Goal: Check status: Check status

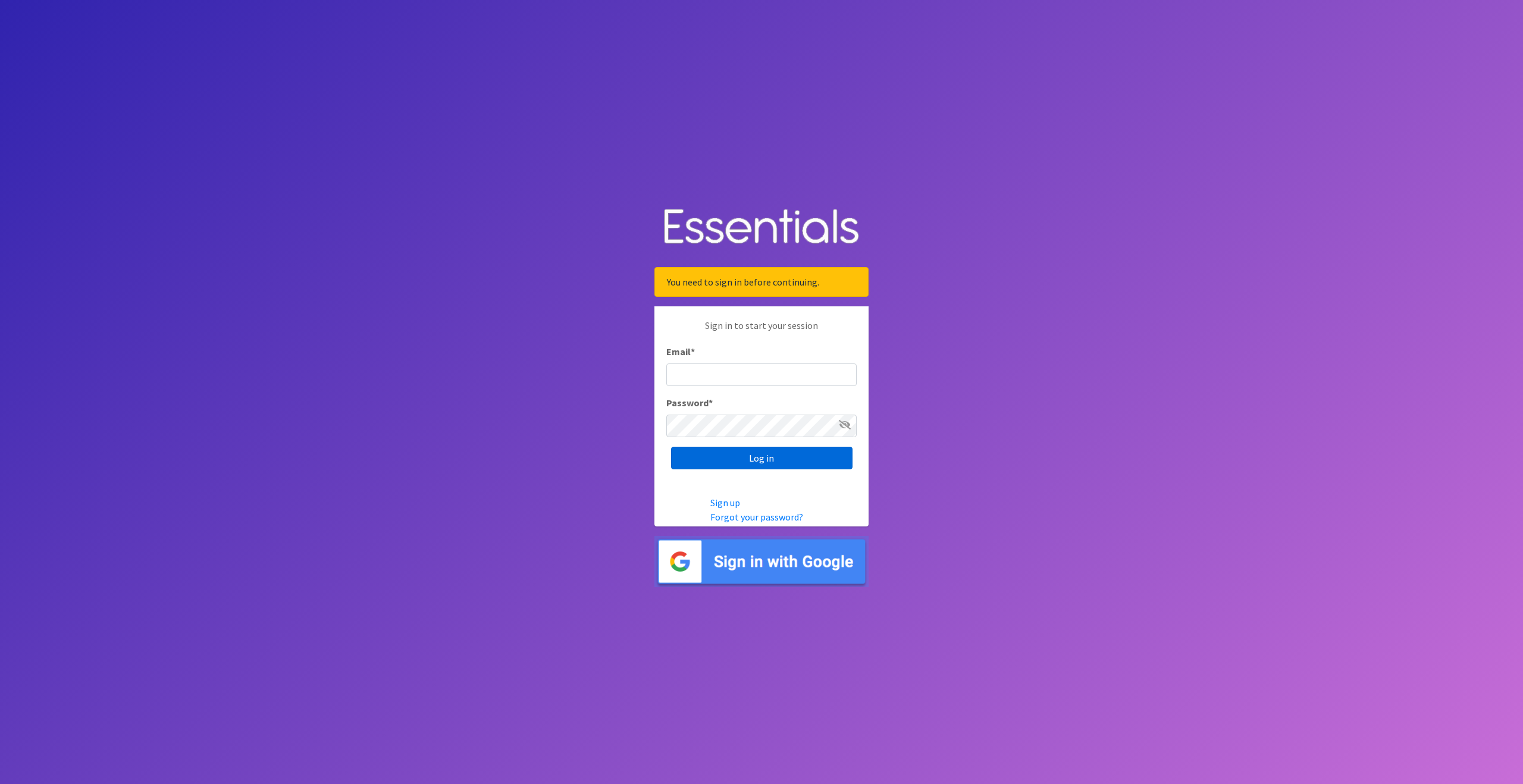
type input "outreach@carecollectiveswmi.org"
click at [756, 459] on input "Log in" at bounding box center [761, 458] width 181 height 23
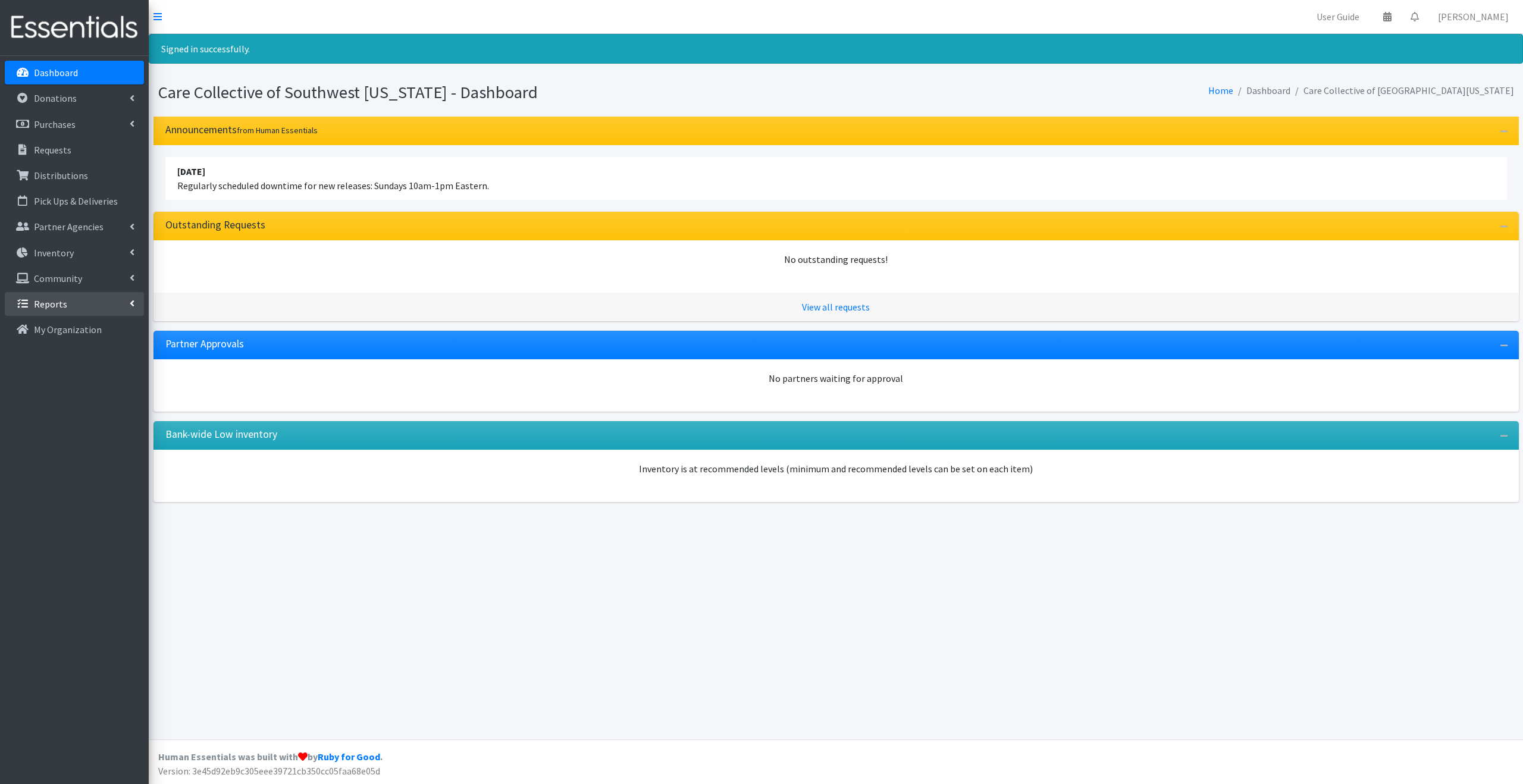
click at [102, 302] on link "Reports" at bounding box center [74, 304] width 139 height 24
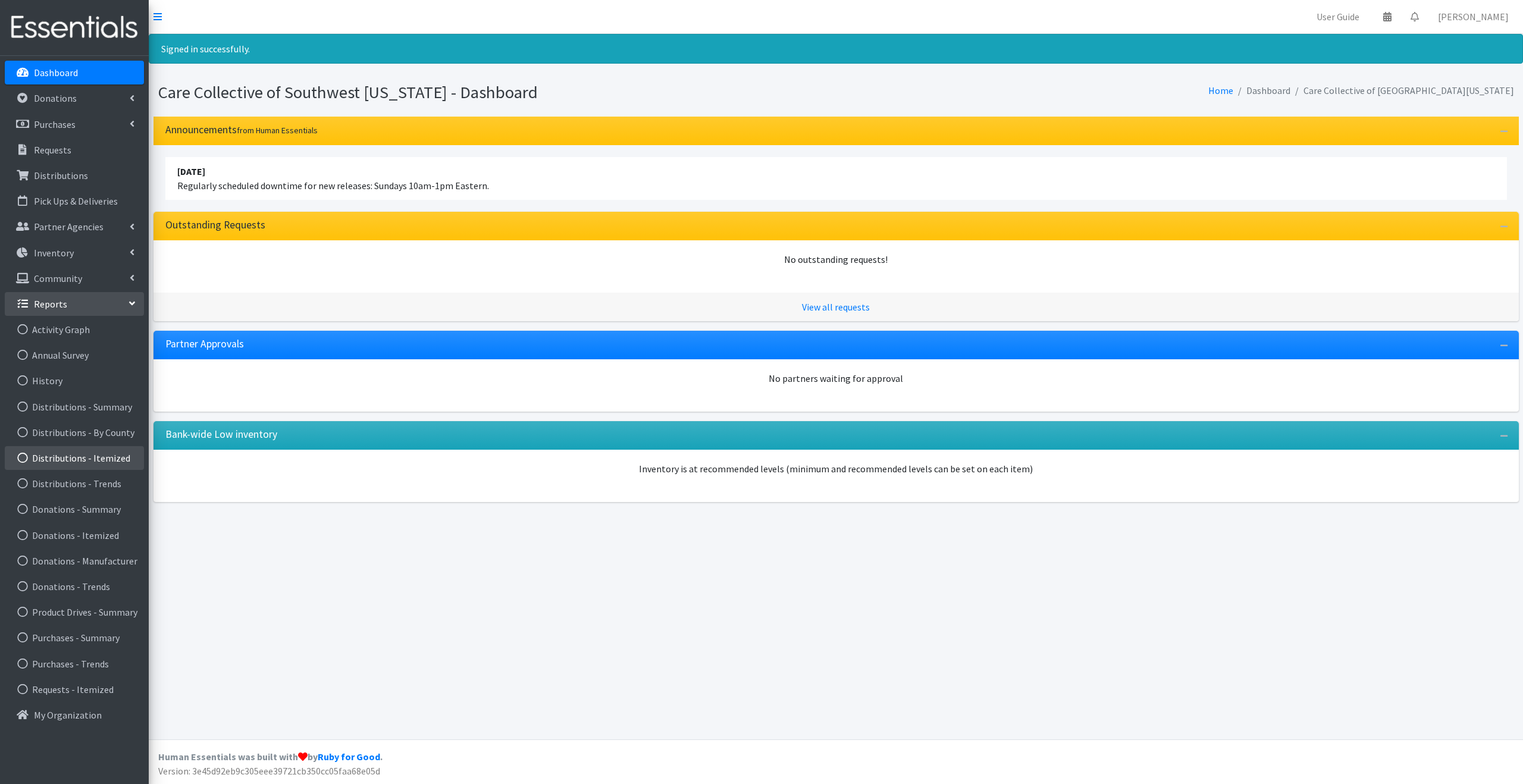
click at [93, 461] on link "Distributions - Itemized" at bounding box center [74, 458] width 139 height 24
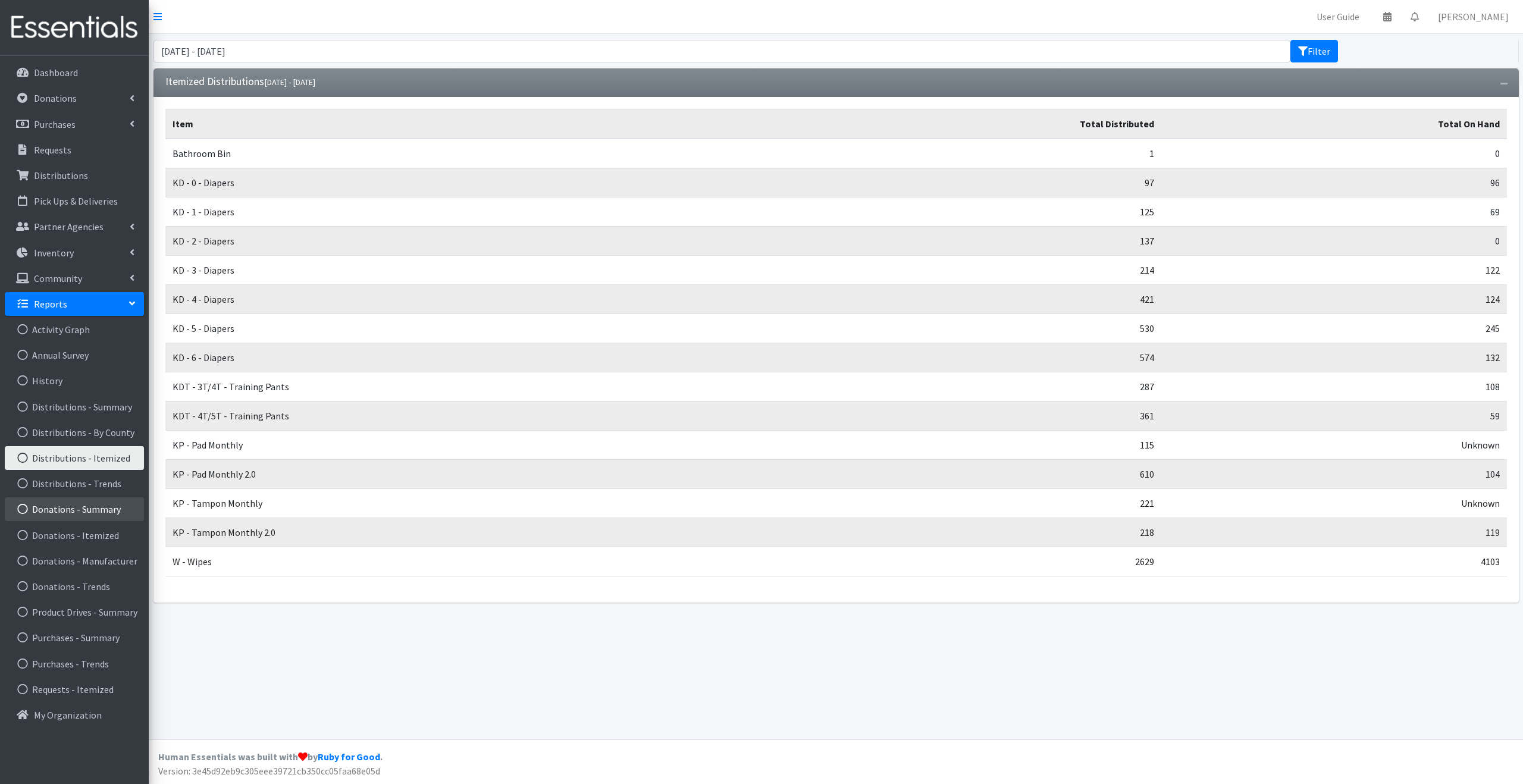
click at [126, 513] on link "Donations - Summary" at bounding box center [74, 509] width 139 height 24
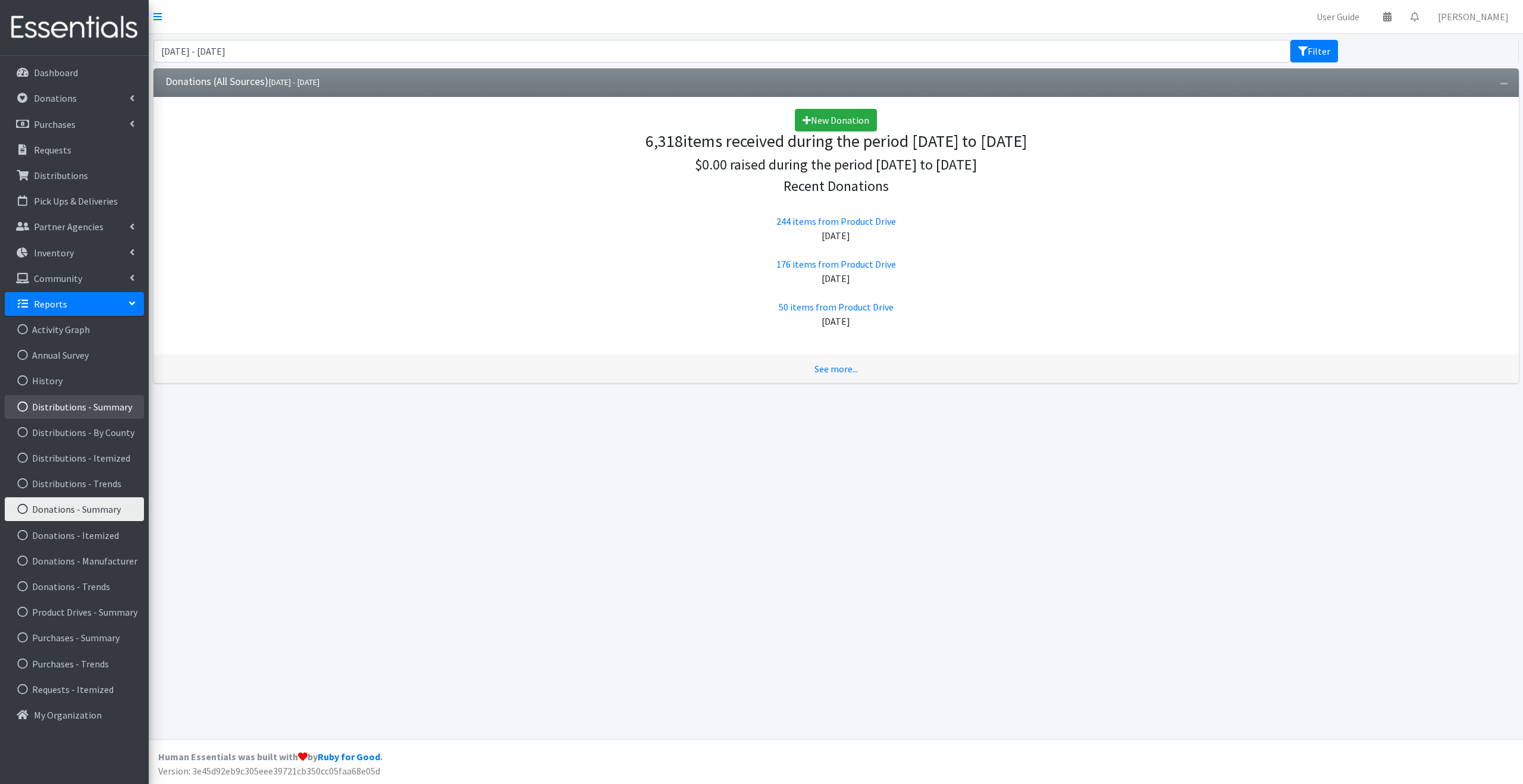
click at [105, 410] on link "Distributions - Summary" at bounding box center [74, 406] width 139 height 24
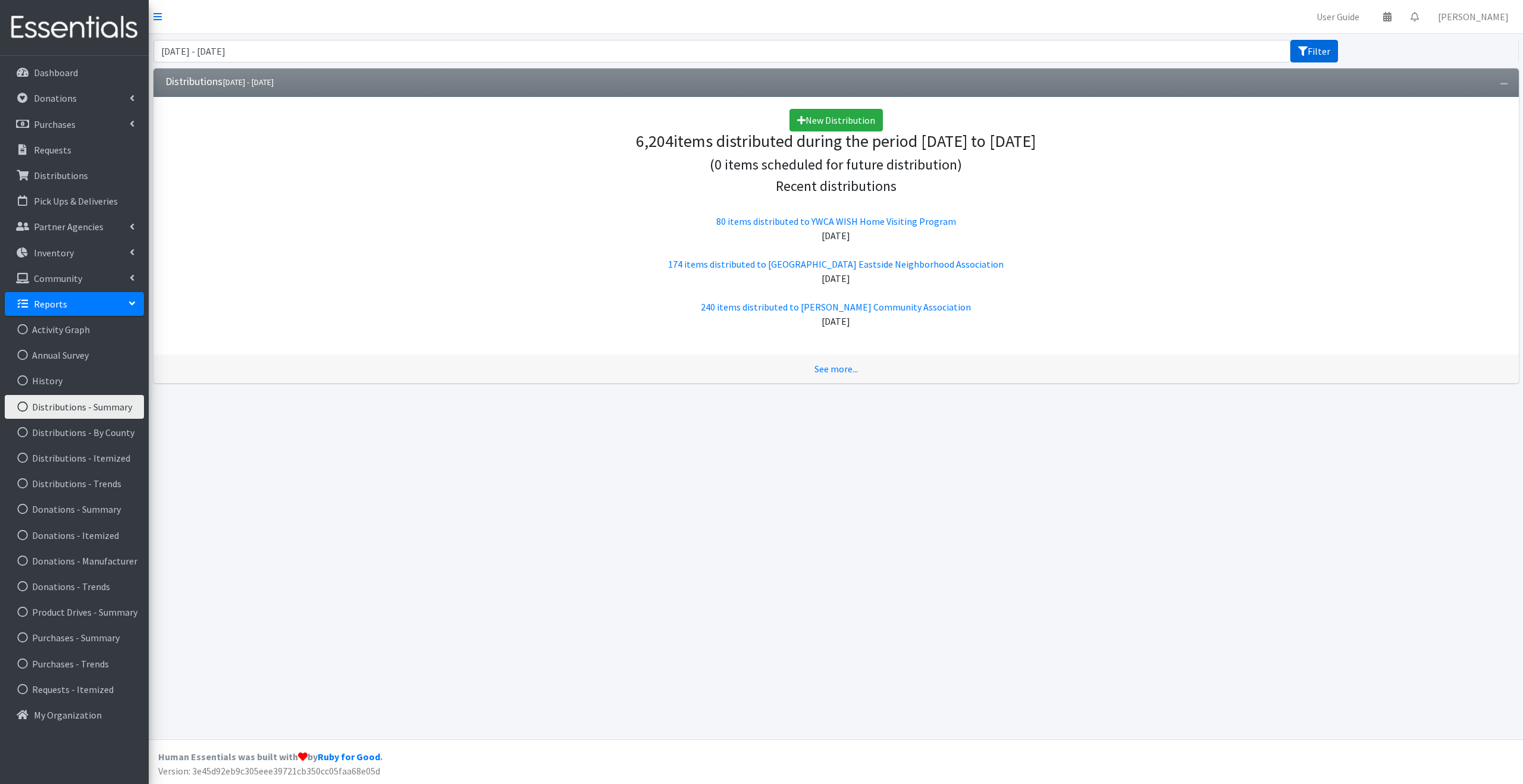
click at [1304, 51] on icon "submit" at bounding box center [1302, 51] width 10 height 10
click at [1118, 49] on input "July 25, 2025 - October 25, 2025" at bounding box center [722, 51] width 1137 height 23
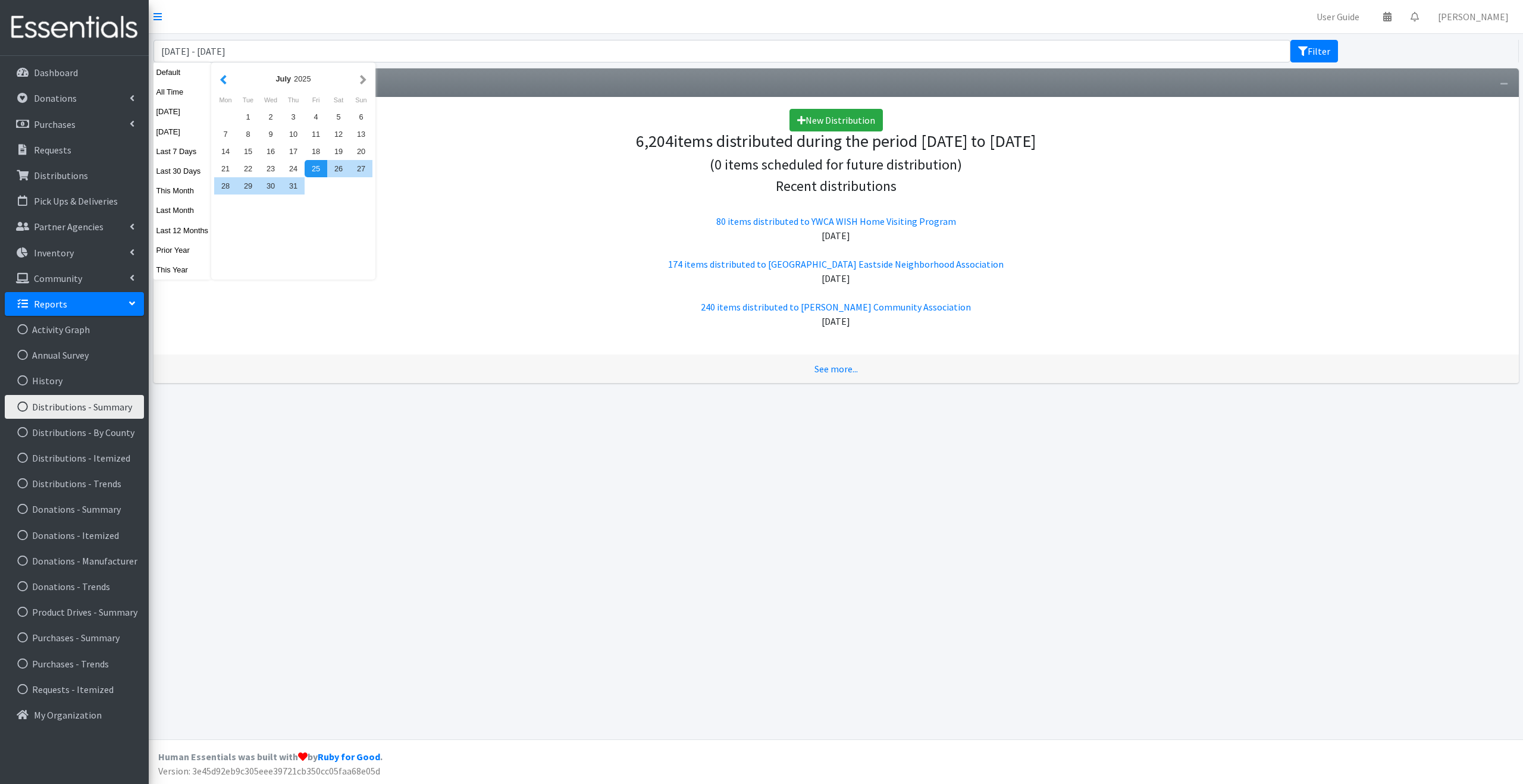
click at [223, 79] on button "button" at bounding box center [223, 79] width 12 height 15
click at [360, 76] on button "button" at bounding box center [363, 79] width 12 height 15
click at [223, 76] on button "button" at bounding box center [223, 79] width 12 height 15
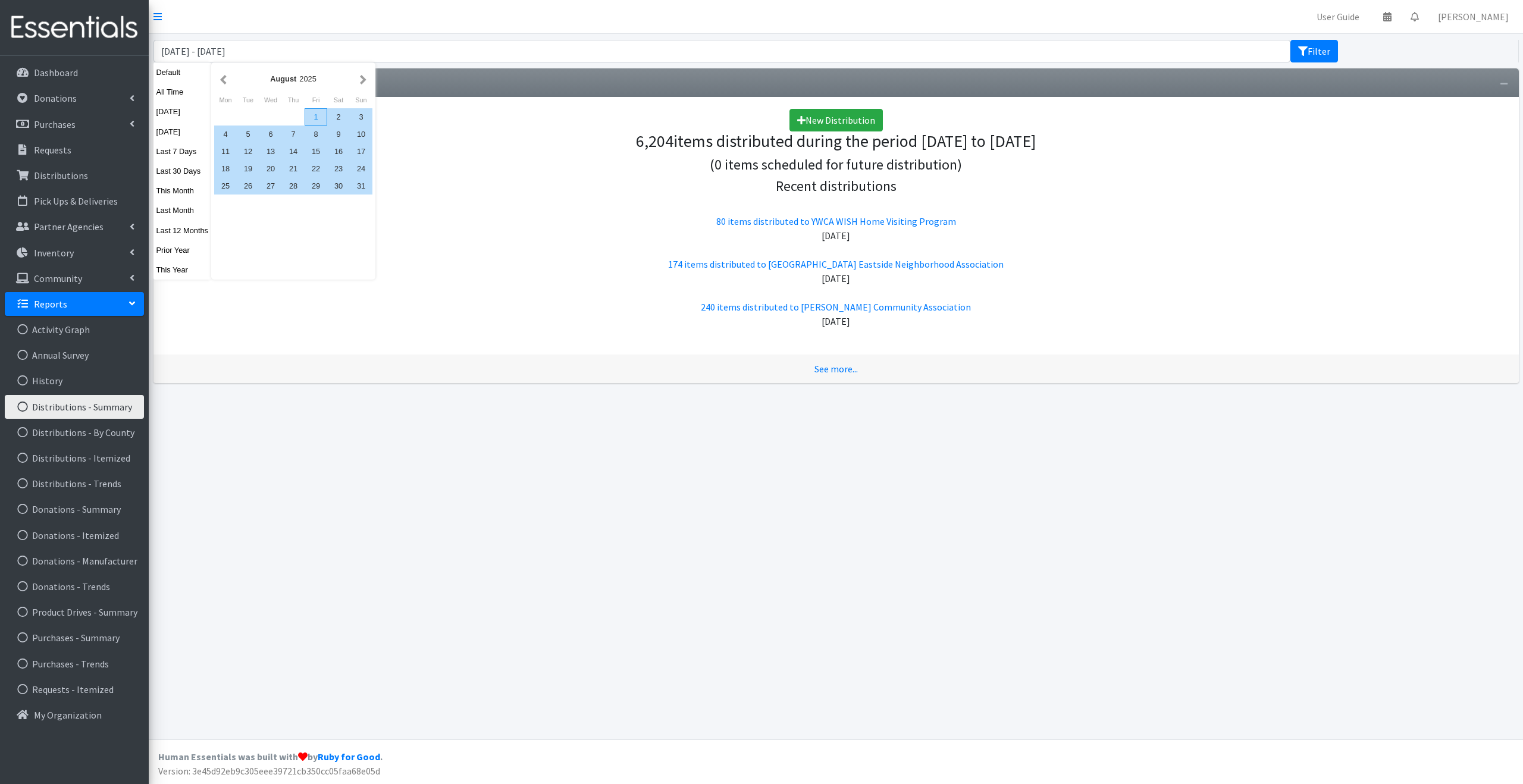
click at [313, 116] on div "1" at bounding box center [316, 117] width 23 height 18
click at [363, 190] on div "31" at bounding box center [361, 186] width 23 height 18
type input "[DATE] - [DATE]"
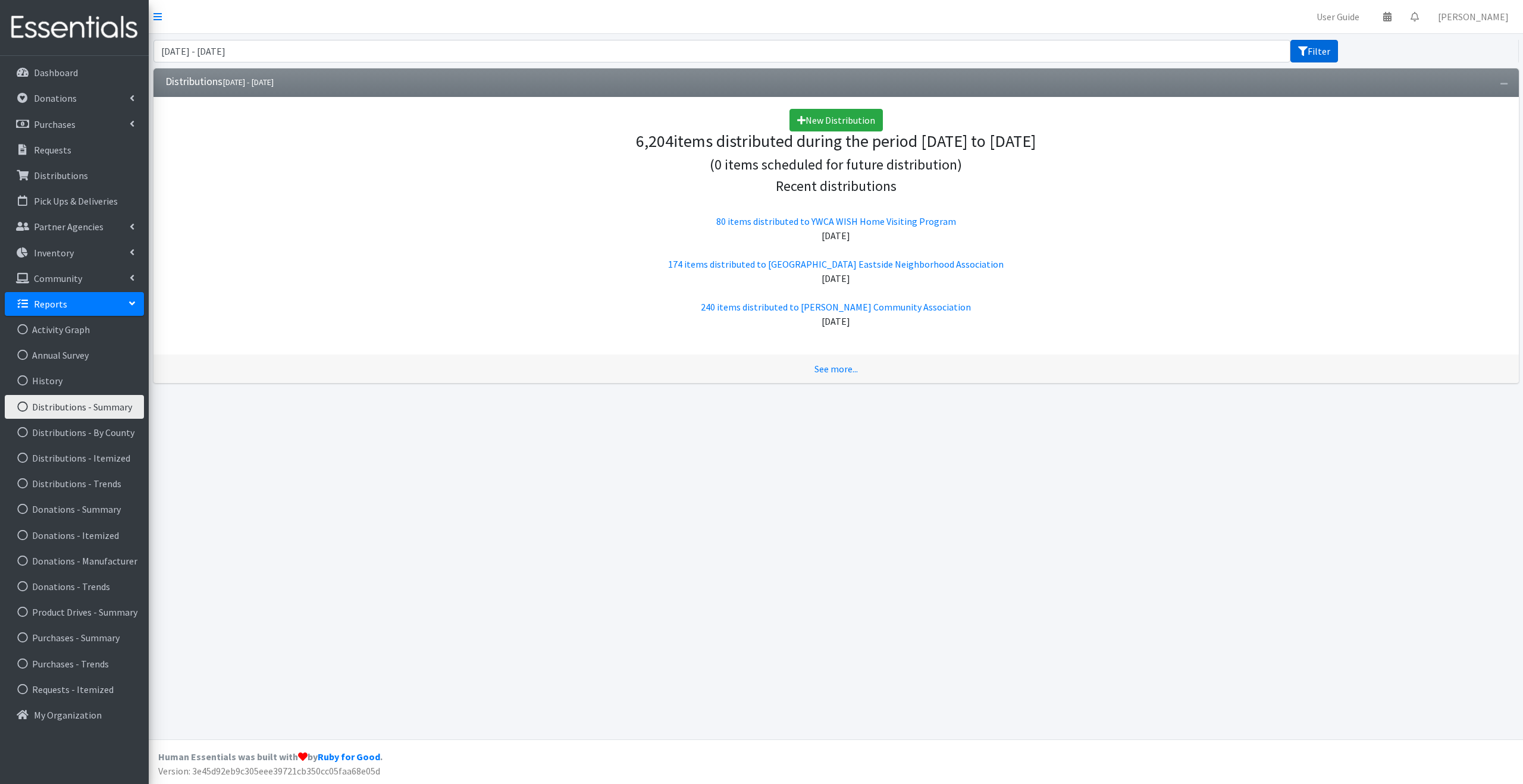
click at [1307, 40] on button "Filter" at bounding box center [1313, 51] width 47 height 23
click at [839, 367] on link "See more..." at bounding box center [836, 369] width 43 height 12
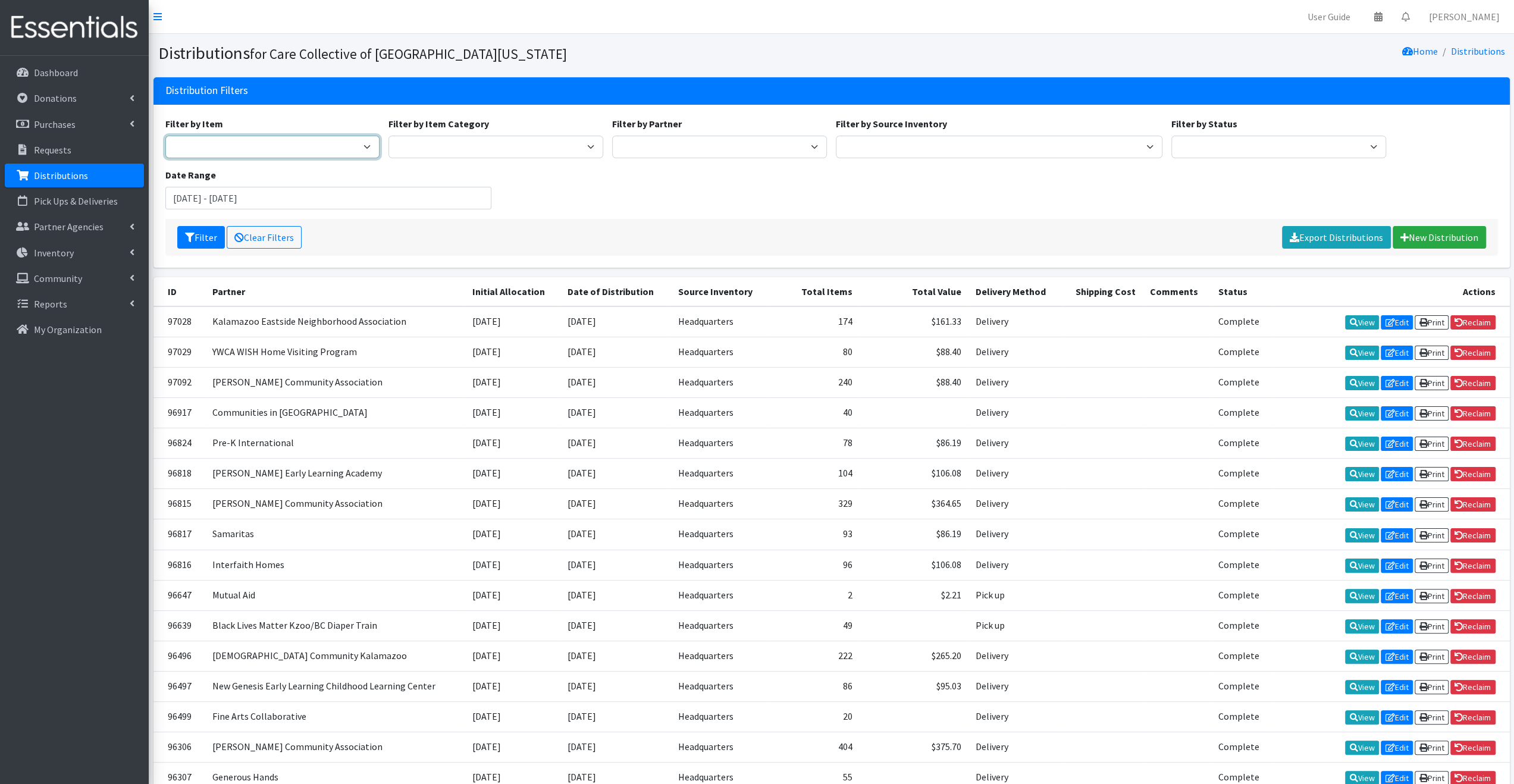
click at [349, 156] on select "0 - Diapers 2.0 Bathroom Bin D - 0 - Diapers D- 1 - Diapers D- 2 - Diapers D - …" at bounding box center [273, 147] width 215 height 23
click at [475, 134] on div "Filter by Item Category Diaper Kits Period Kits Diapers Period Products" at bounding box center [496, 138] width 223 height 42
click at [470, 142] on select "Diaper Kits Period Kits Diapers Period Products" at bounding box center [495, 147] width 215 height 23
select select "453"
click at [388, 136] on select "Diaper Kits Period Kits Diapers Period Products" at bounding box center [495, 147] width 215 height 23
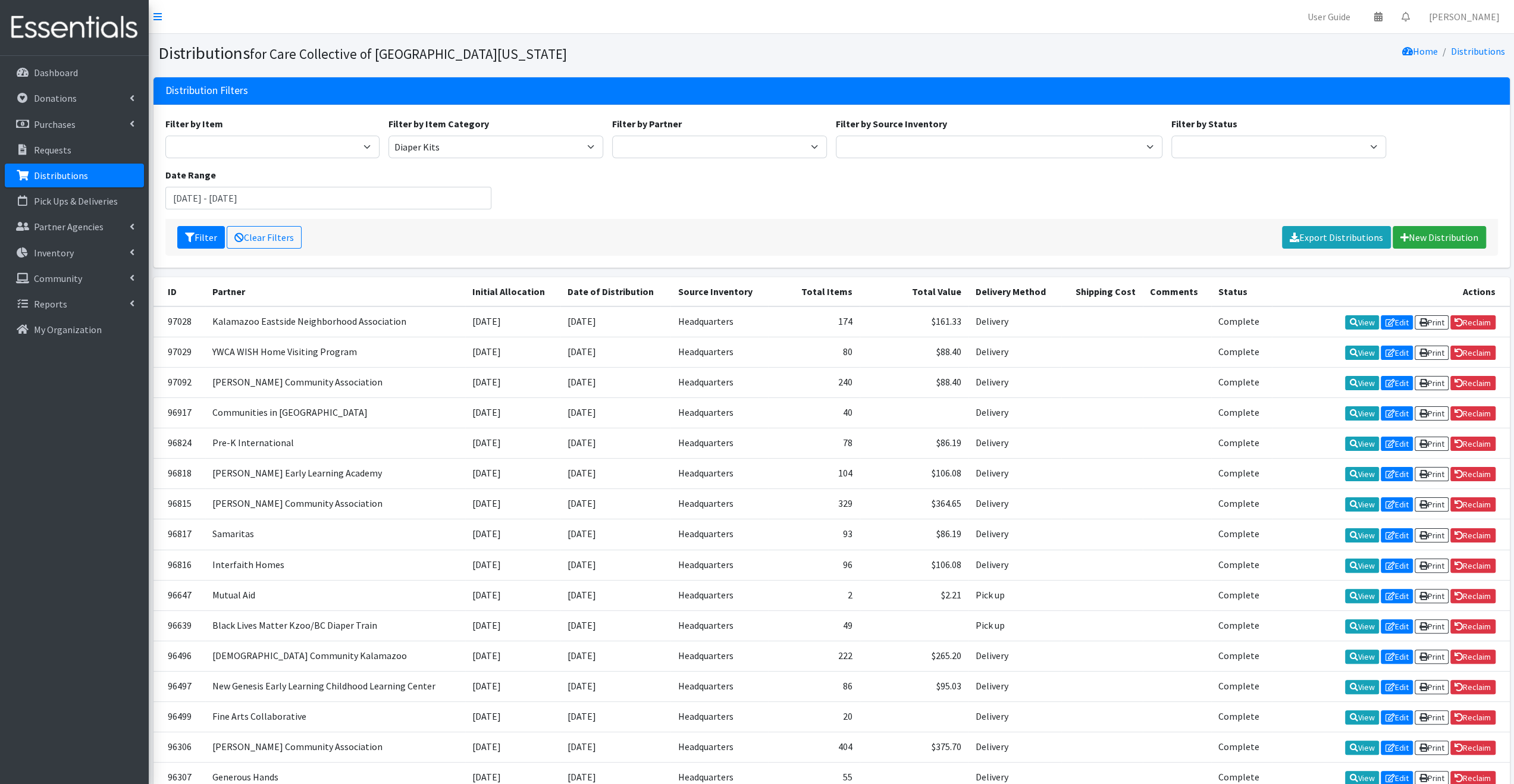
click at [593, 193] on div "Filter by Item 0 - Diapers 2.0 Bathroom Bin D - 0 - Diapers D- 1 - Diapers D- 2…" at bounding box center [831, 168] width 1341 height 103
click at [209, 238] on button "Filter" at bounding box center [201, 237] width 47 height 23
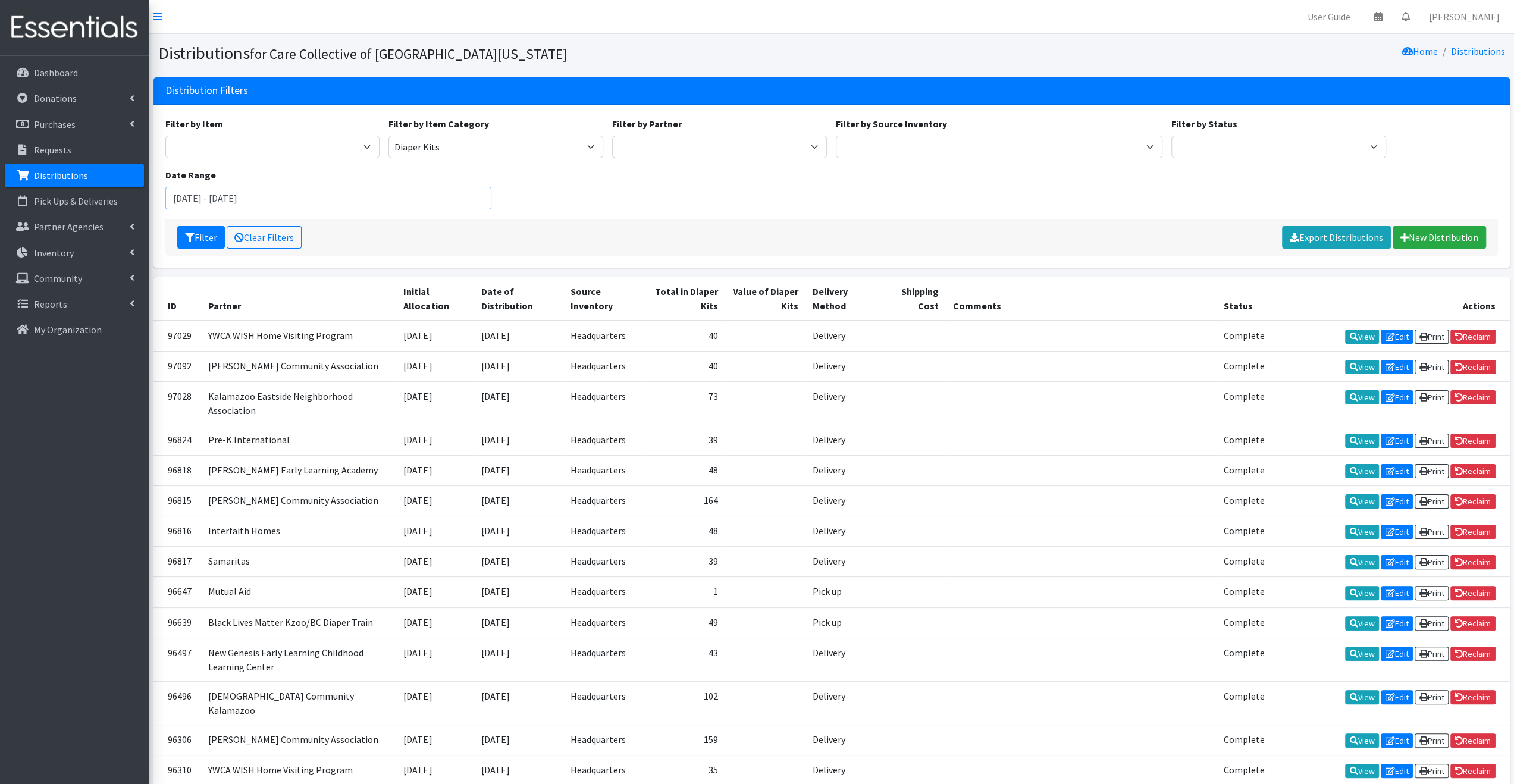
click at [446, 200] on input "[DATE] - [DATE]" at bounding box center [329, 198] width 327 height 23
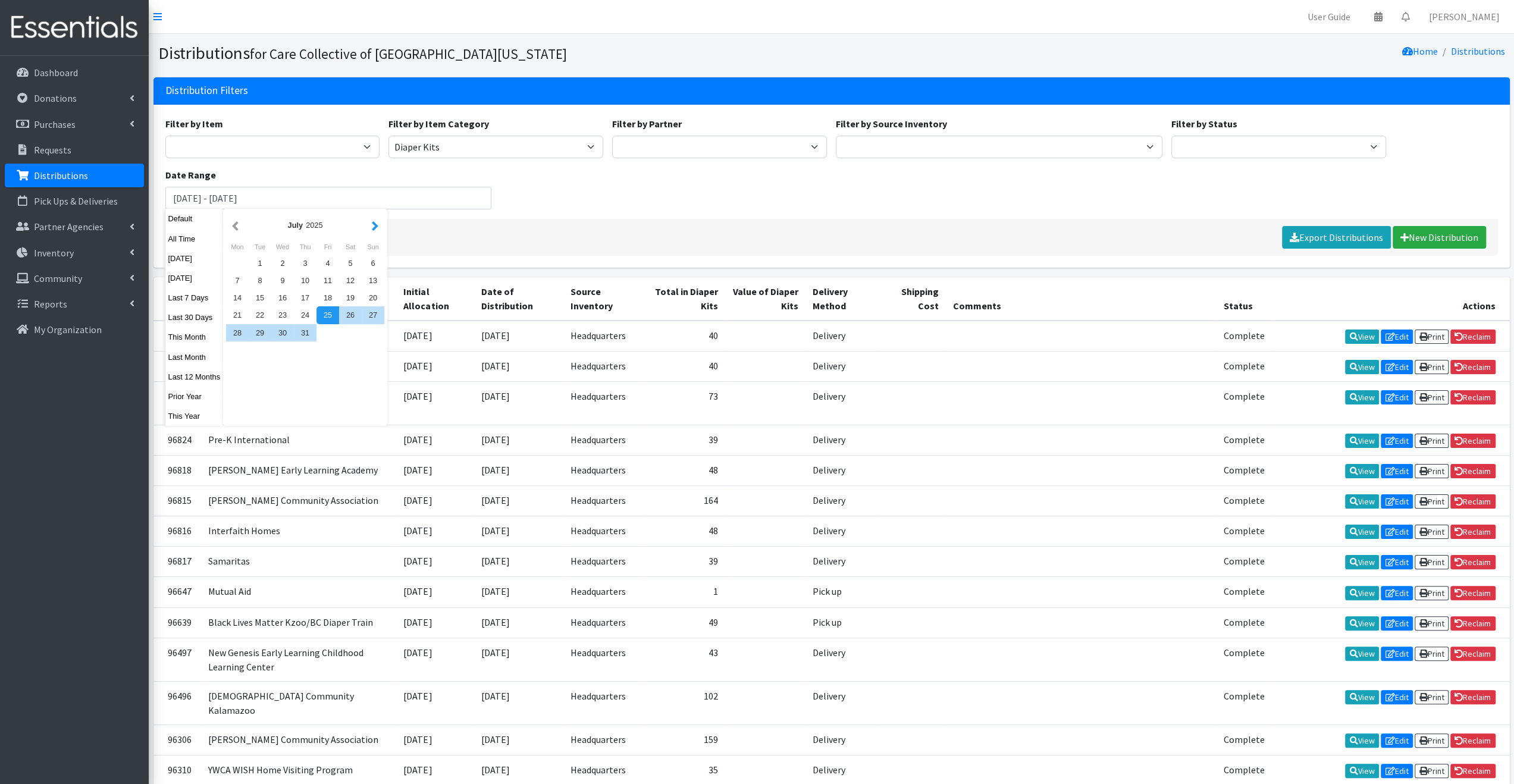
click at [376, 225] on button "button" at bounding box center [375, 225] width 12 height 15
click at [316, 266] on div "1" at bounding box center [327, 263] width 23 height 18
click at [369, 338] on div "31" at bounding box center [373, 332] width 23 height 18
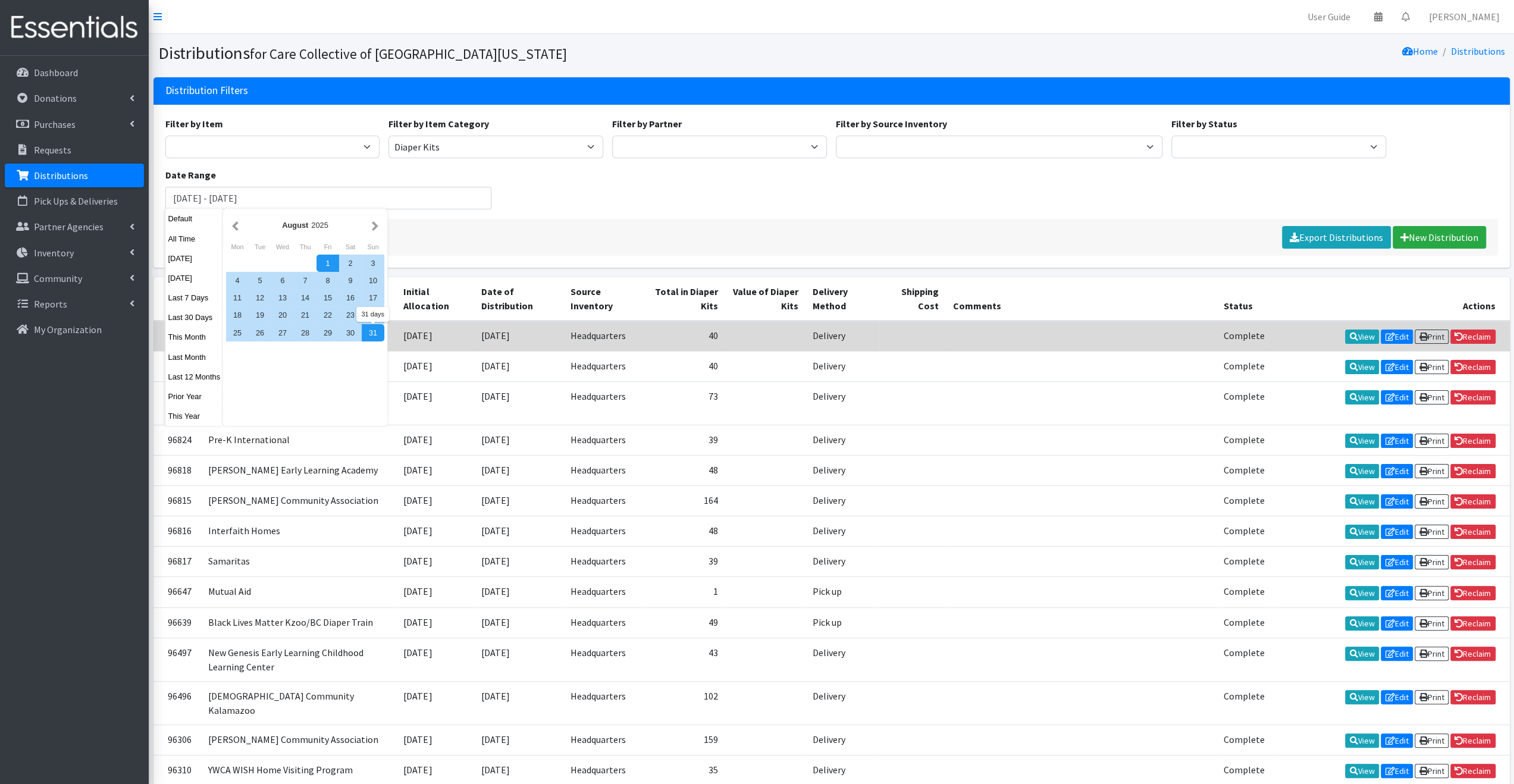
type input "[DATE] - [DATE]"
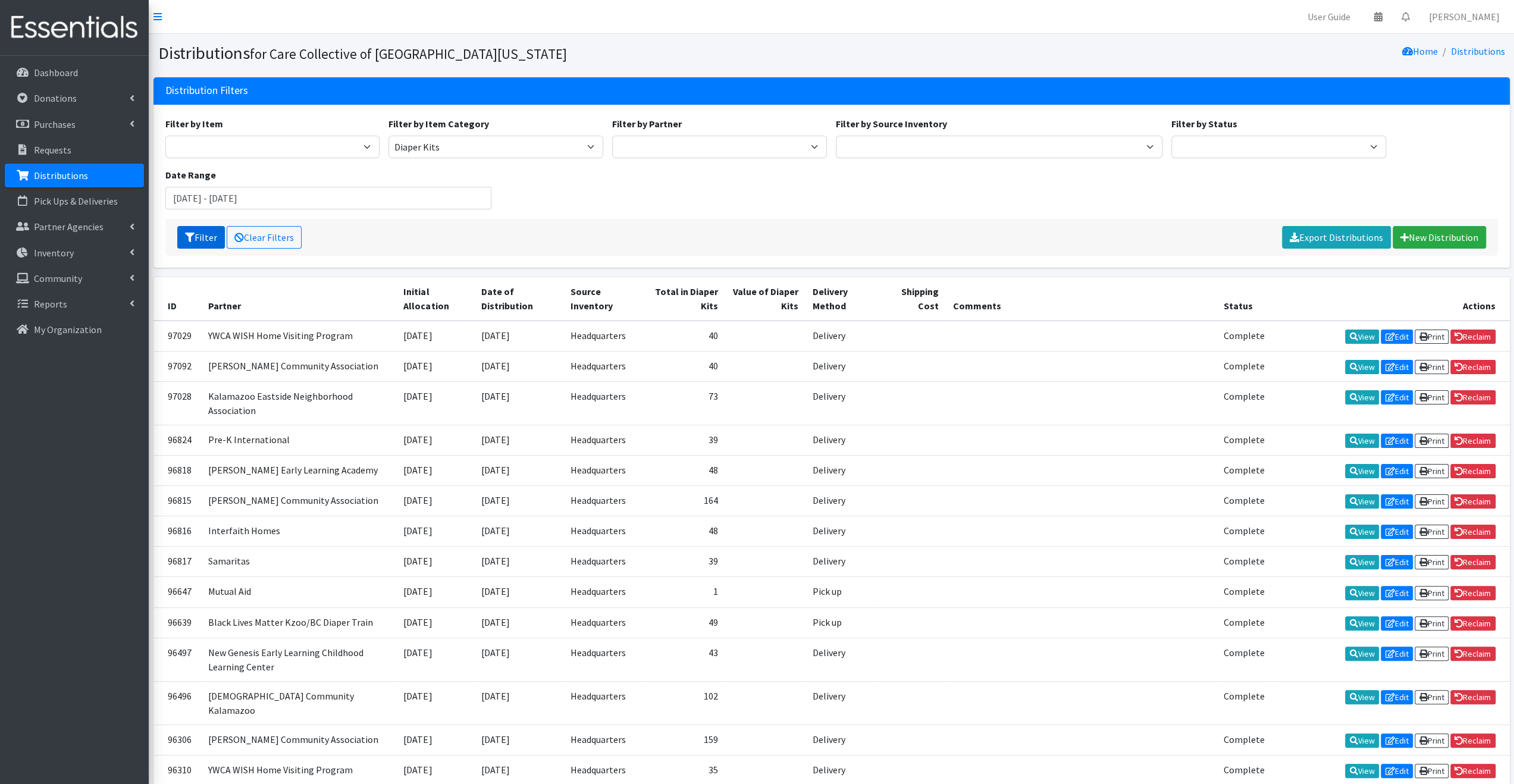
click at [200, 239] on button "Filter" at bounding box center [201, 237] width 47 height 23
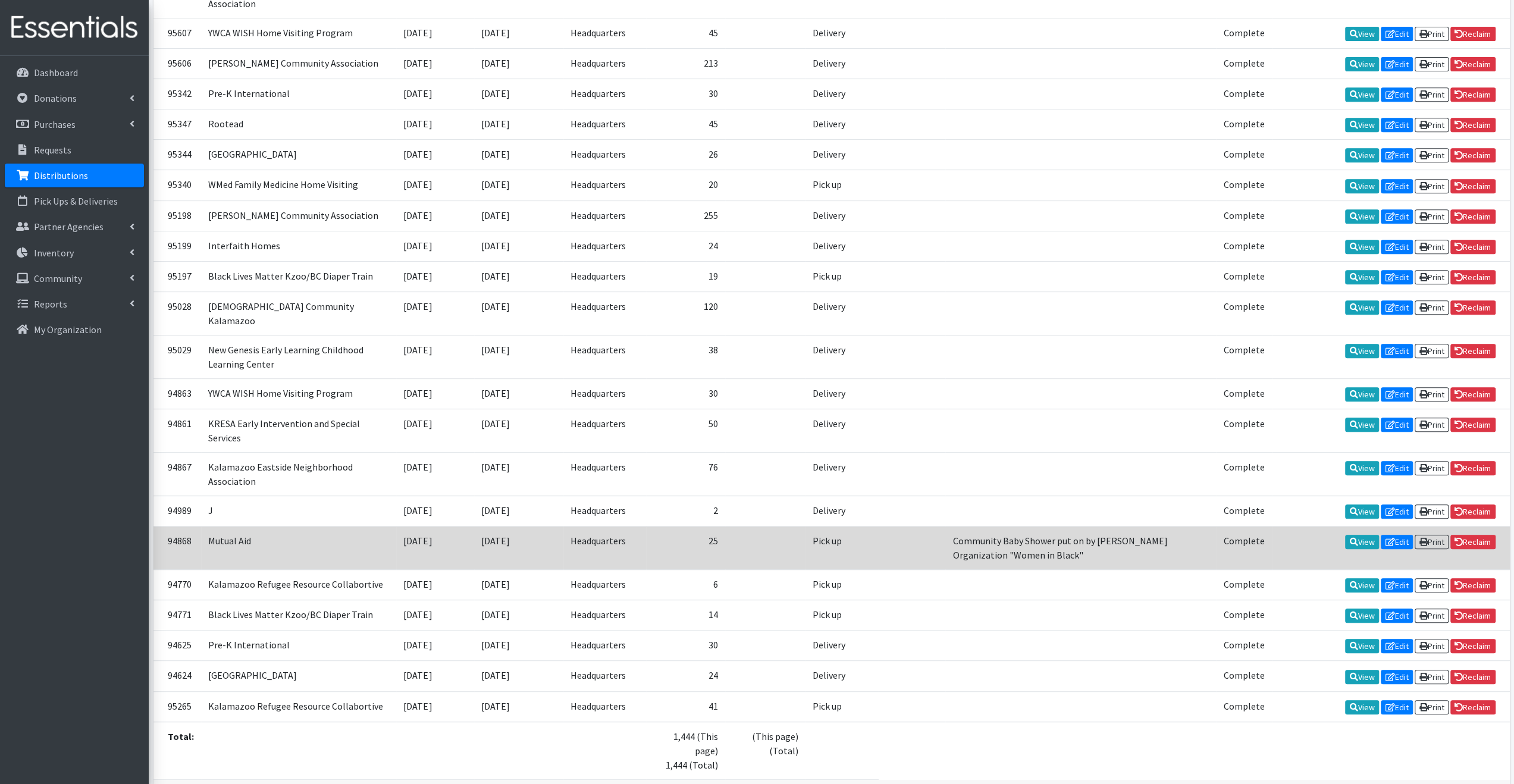
scroll to position [514, 0]
